Goal: Information Seeking & Learning: Find specific fact

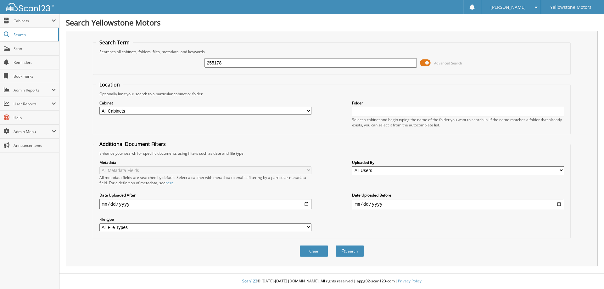
type input "255178"
click at [335, 245] on button "Search" at bounding box center [349, 251] width 28 height 12
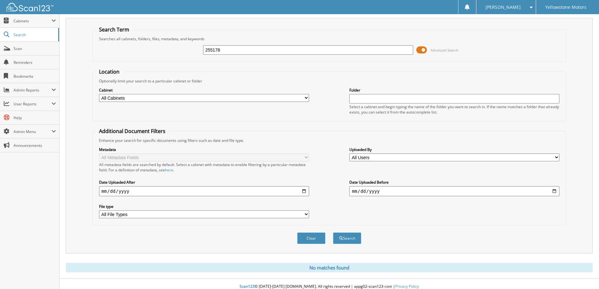
scroll to position [19, 0]
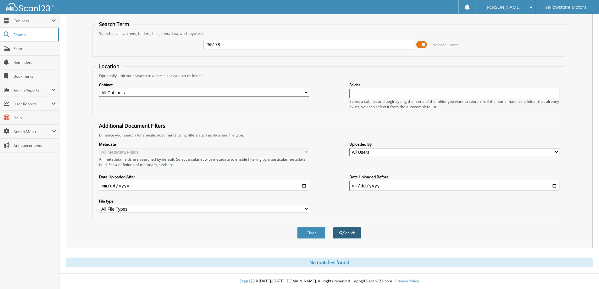
click at [345, 233] on button "Search" at bounding box center [347, 233] width 28 height 12
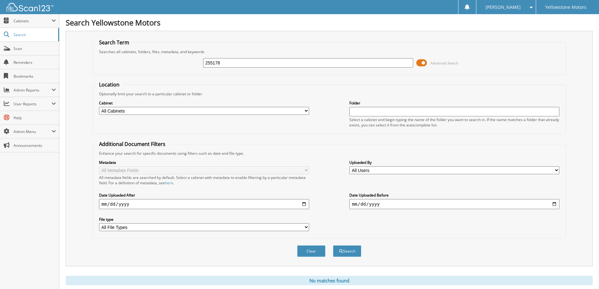
click at [226, 64] on input "255178" at bounding box center [308, 62] width 210 height 9
drag, startPoint x: 226, startPoint y: 64, endPoint x: 104, endPoint y: 63, distance: 121.4
click at [104, 63] on div "255178 Advanced Search" at bounding box center [329, 62] width 467 height 17
type input "[PERSON_NAME]"
click at [333, 245] on button "Search" at bounding box center [347, 251] width 28 height 12
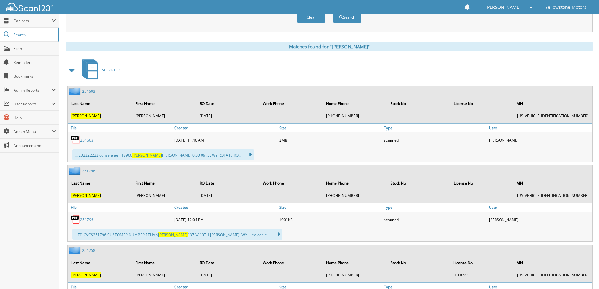
scroll to position [222, 0]
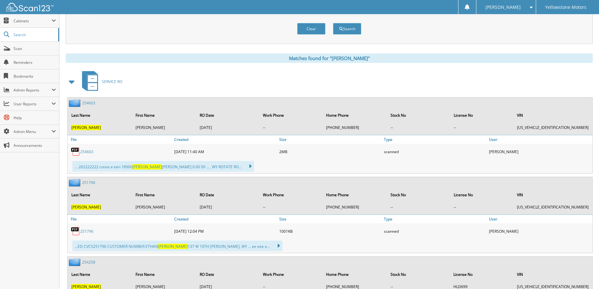
click at [86, 152] on link "254603" at bounding box center [86, 151] width 13 height 5
